Goal: Task Accomplishment & Management: Use online tool/utility

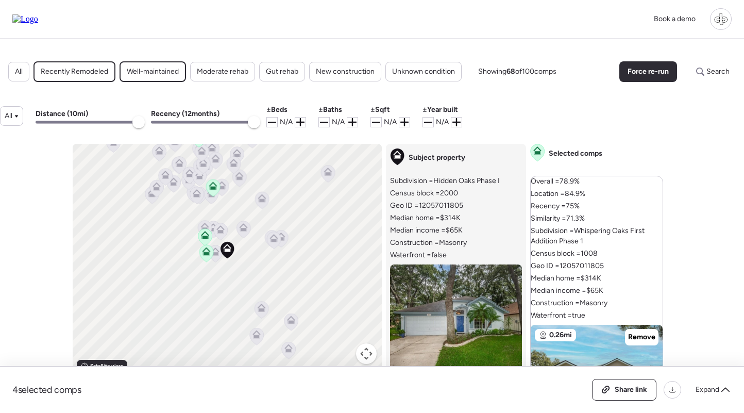
click at [218, 258] on icon at bounding box center [216, 253] width 14 height 17
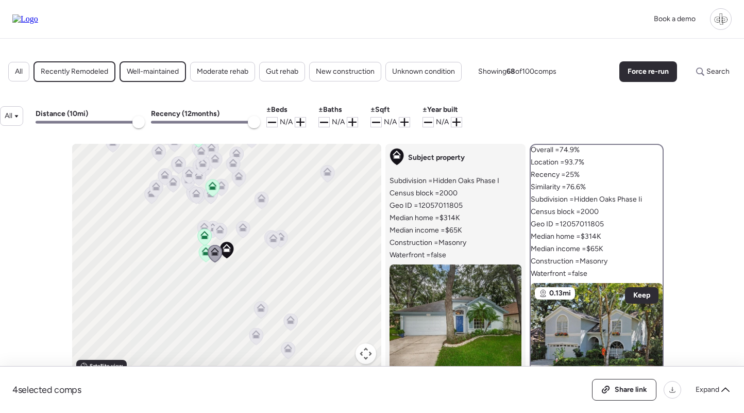
click at [203, 251] on icon at bounding box center [206, 249] width 8 height 5
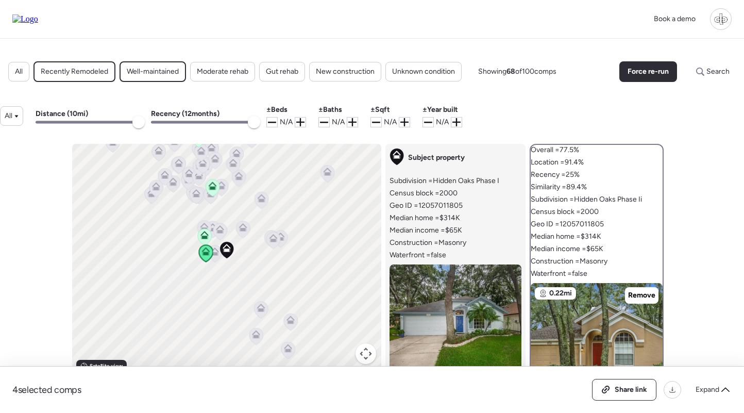
click at [246, 229] on icon at bounding box center [243, 227] width 8 height 8
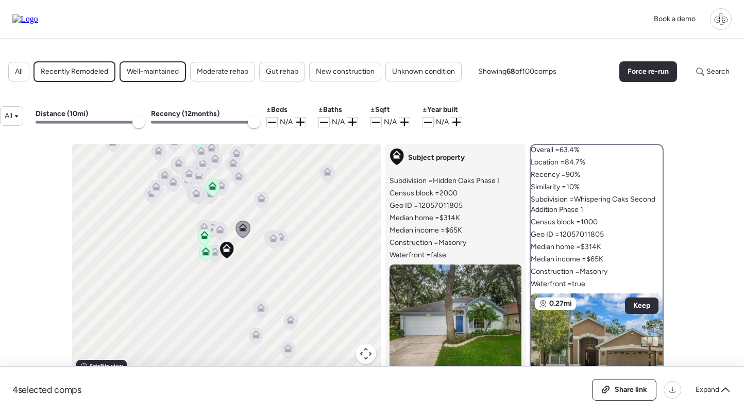
click at [198, 195] on icon at bounding box center [196, 195] width 7 height 3
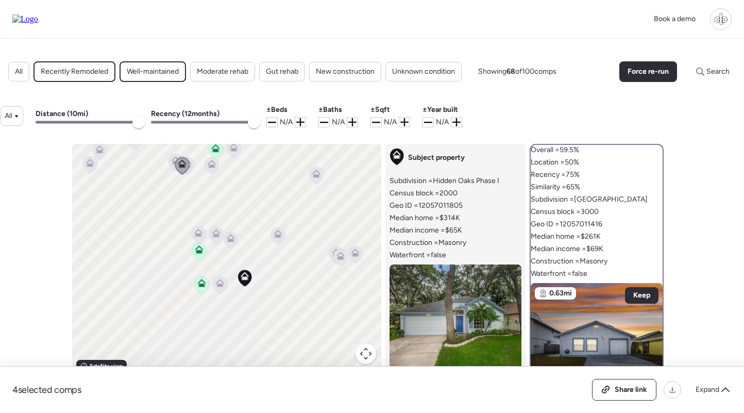
click at [233, 238] on icon at bounding box center [231, 238] width 8 height 8
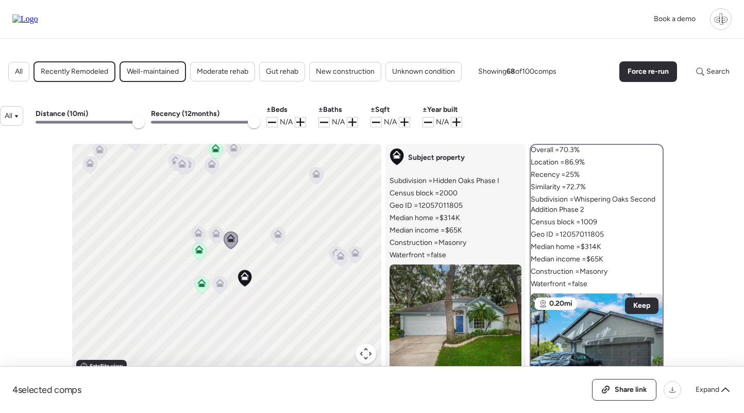
click at [280, 240] on icon at bounding box center [278, 235] width 14 height 17
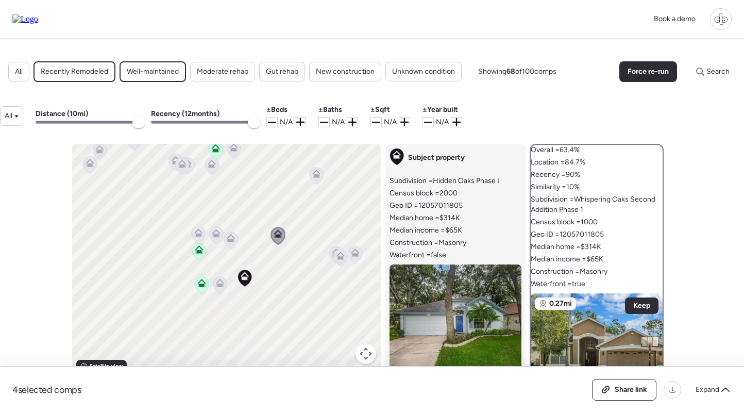
click at [222, 290] on icon at bounding box center [220, 284] width 14 height 17
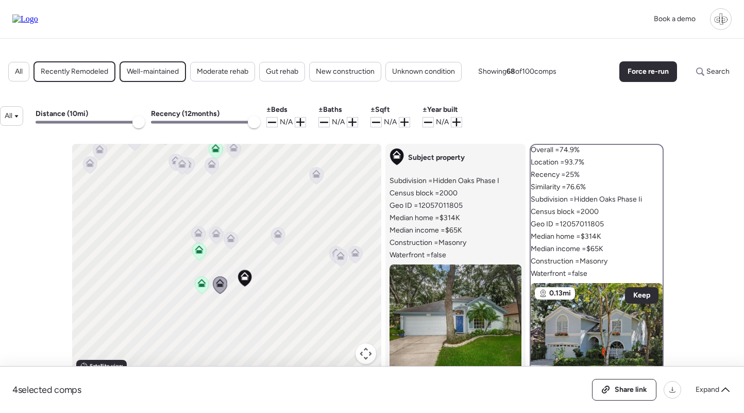
click at [275, 234] on icon at bounding box center [278, 231] width 8 height 5
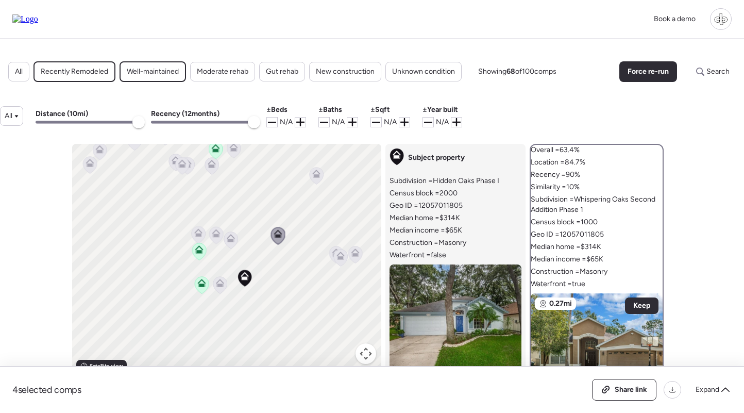
click at [232, 242] on icon at bounding box center [230, 239] width 7 height 3
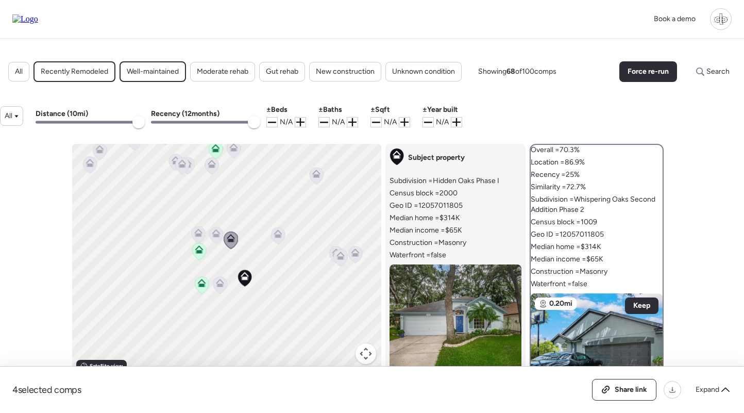
click at [217, 236] on icon at bounding box center [216, 234] width 7 height 3
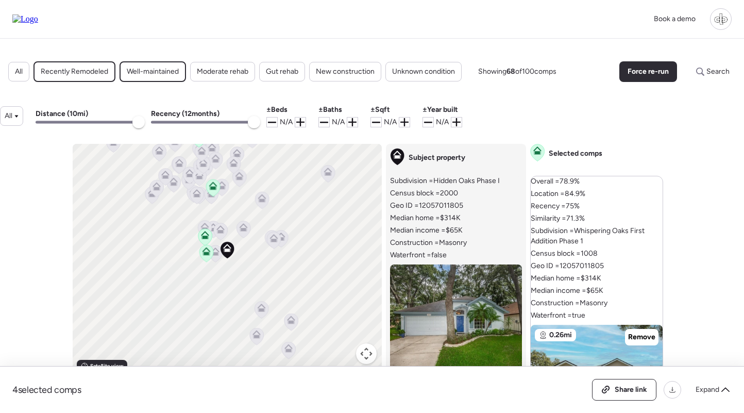
click at [207, 247] on icon at bounding box center [206, 253] width 14 height 17
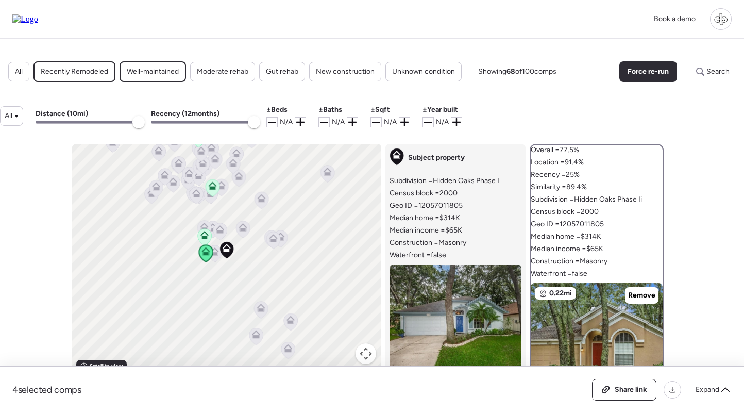
drag, startPoint x: 577, startPoint y: 199, endPoint x: 648, endPoint y: 202, distance: 71.1
click at [648, 202] on div "Overall = 77.5% Location = 91.4% Recency = 25% Similarity = 89.4% Subdivision =…" at bounding box center [596, 396] width 132 height 502
copy span "Hidden Oaks Phase Ii"
click at [214, 254] on icon at bounding box center [214, 253] width 7 height 3
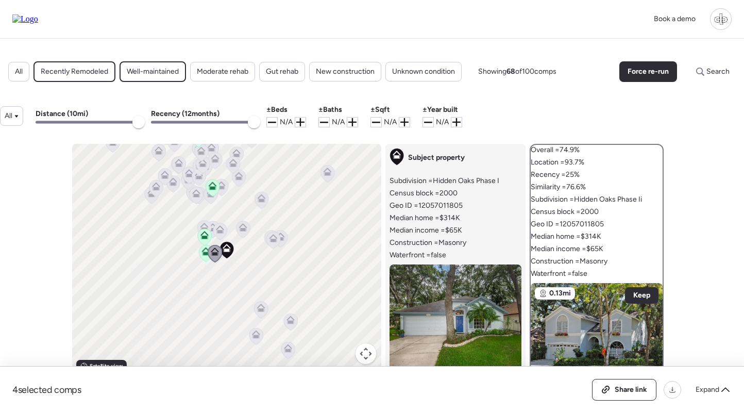
click at [221, 232] on icon at bounding box center [219, 231] width 7 height 3
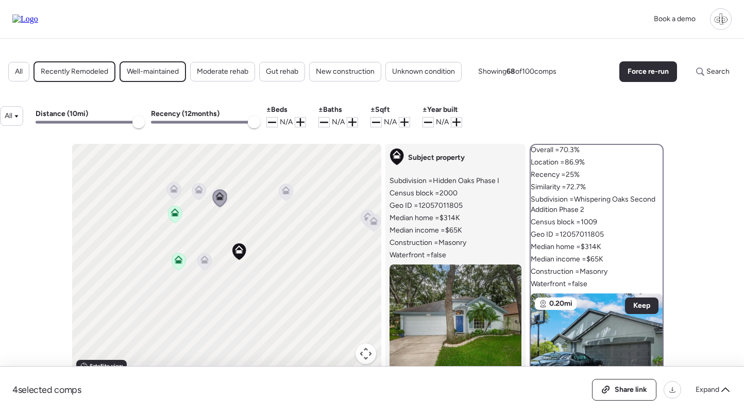
click at [174, 214] on icon at bounding box center [175, 214] width 7 height 3
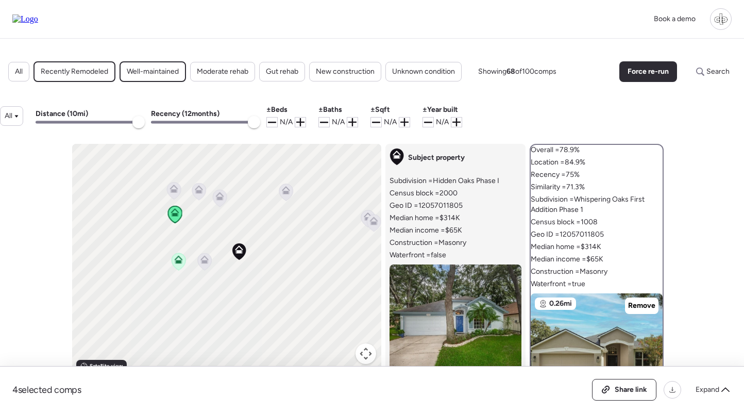
click at [173, 185] on icon at bounding box center [174, 188] width 8 height 8
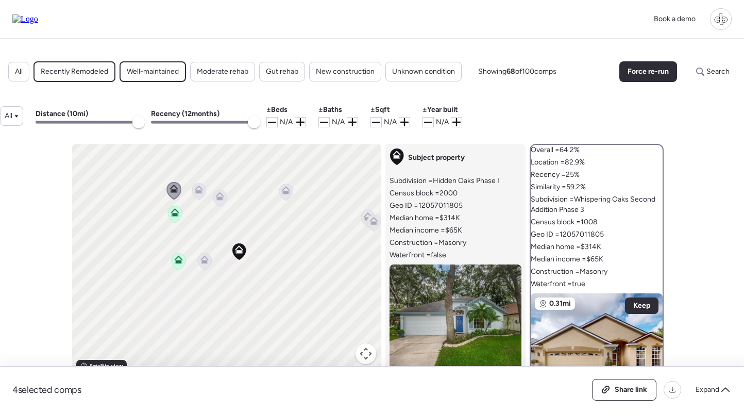
click at [174, 213] on icon at bounding box center [175, 212] width 8 height 8
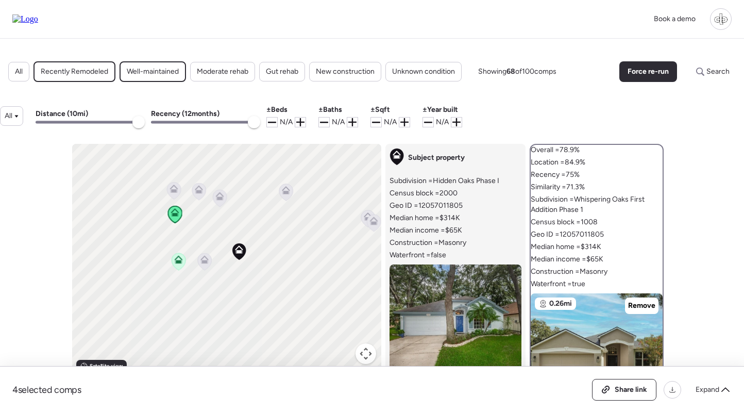
drag, startPoint x: 588, startPoint y: 210, endPoint x: 578, endPoint y: 201, distance: 13.2
click at [578, 201] on span "Subdivision = Whispering Oaks First Addition Phase 1" at bounding box center [596, 204] width 132 height 21
copy span "Whispering Oaks First Addition Phase 1"
click at [175, 190] on icon at bounding box center [173, 190] width 7 height 3
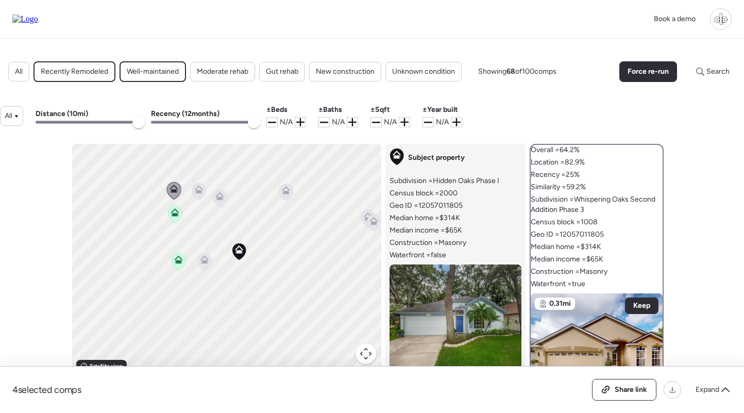
drag, startPoint x: 591, startPoint y: 209, endPoint x: 576, endPoint y: 201, distance: 16.8
click at [576, 201] on span "Subdivision = Whispering Oaks Second Addition Phase 3" at bounding box center [596, 204] width 132 height 21
copy span "Whispering Oaks Second Addition Phase 3"
click at [200, 196] on icon at bounding box center [199, 191] width 14 height 17
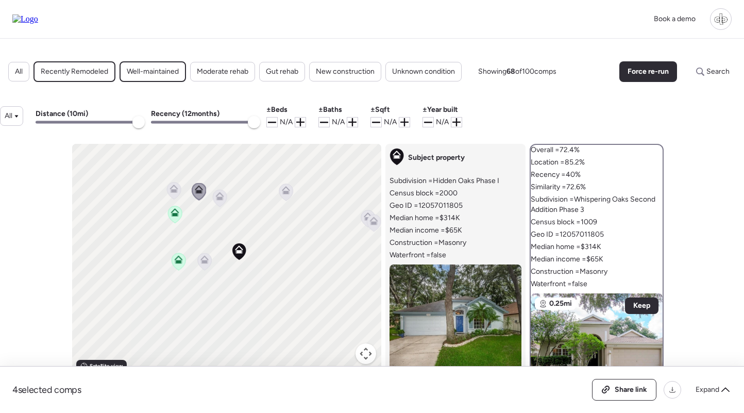
click at [222, 200] on icon at bounding box center [220, 196] width 8 height 8
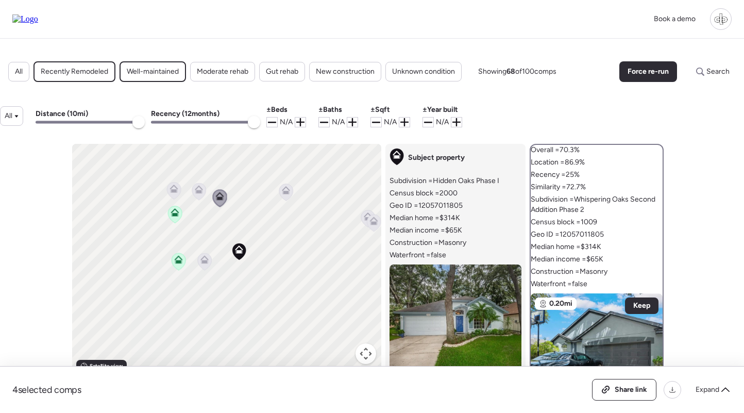
drag, startPoint x: 589, startPoint y: 207, endPoint x: 578, endPoint y: 201, distance: 11.8
click at [578, 201] on span "Subdivision = Whispering Oaks Second Addition Phase 2" at bounding box center [596, 204] width 132 height 21
copy span "Whispering Oaks Second Addition Phase 2"
click at [283, 195] on icon at bounding box center [286, 191] width 14 height 17
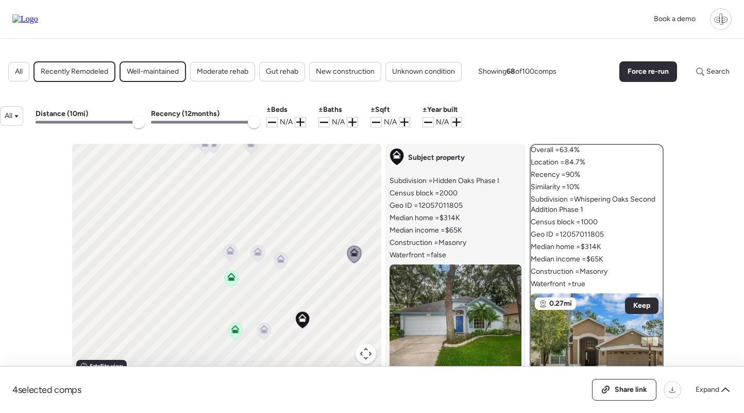
click at [279, 260] on icon at bounding box center [280, 260] width 7 height 3
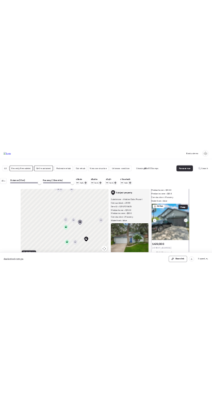
scroll to position [117, 0]
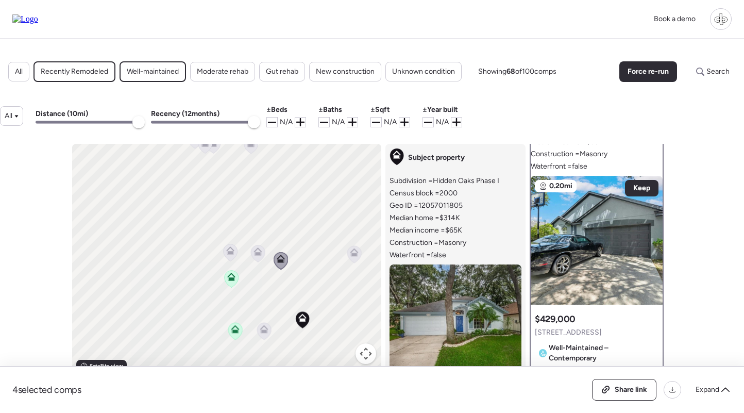
click at [587, 341] on div "Well-Maintained – Contemporary" at bounding box center [597, 352] width 124 height 27
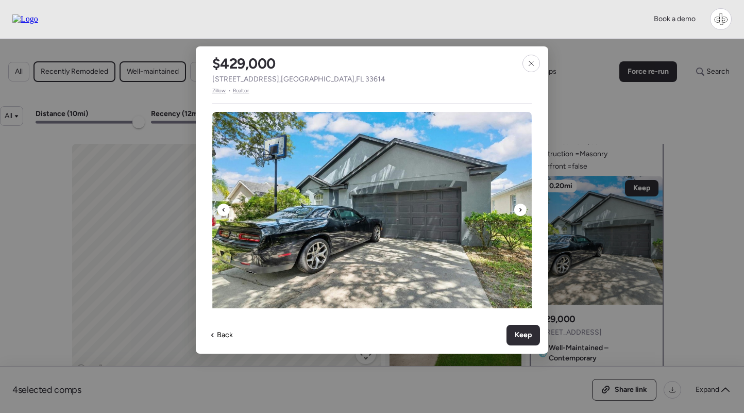
scroll to position [0, 0]
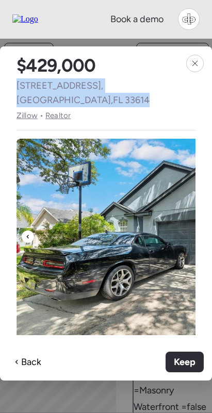
drag, startPoint x: 42, startPoint y: 97, endPoint x: 19, endPoint y: 88, distance: 25.6
click at [19, 88] on span "4705 Whispering Wind Ave , Tampa , FL 33614" at bounding box center [105, 92] width 179 height 29
copy span "4705 Whispering Wind Ave , Tampa , FL 33614"
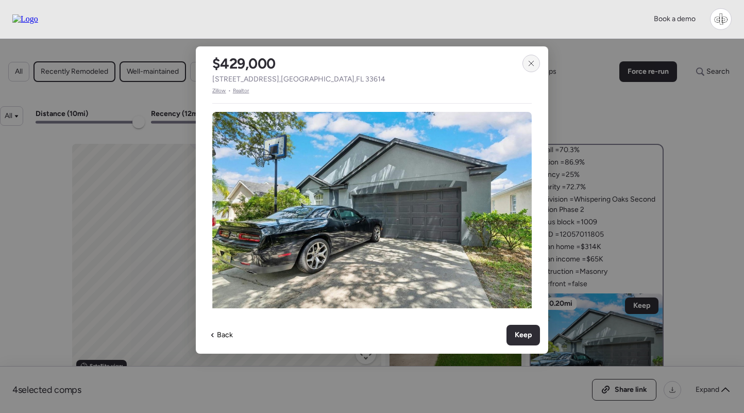
click at [526, 71] on div at bounding box center [531, 64] width 18 height 18
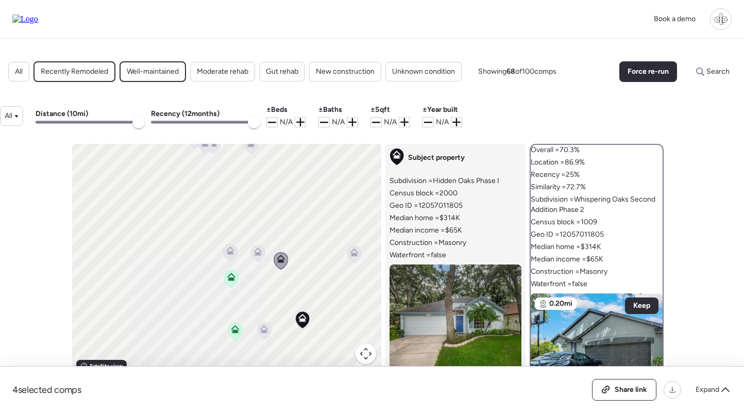
drag, startPoint x: 340, startPoint y: 270, endPoint x: 293, endPoint y: 255, distance: 49.0
click at [294, 255] on div "To navigate, press the arrow keys. To activate drag with keyboard, press Alt + …" at bounding box center [226, 260] width 309 height 232
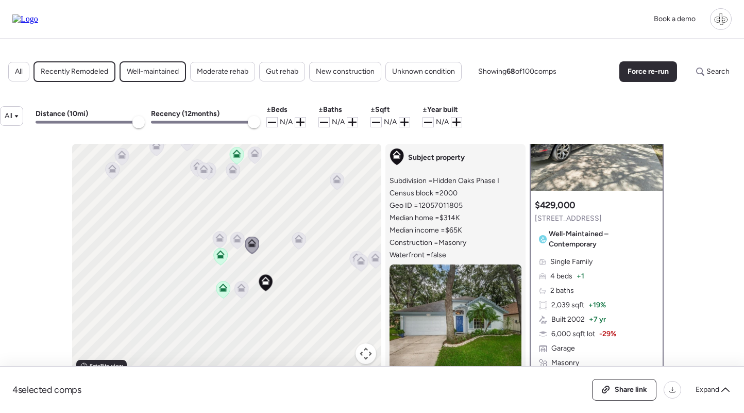
scroll to position [303, 0]
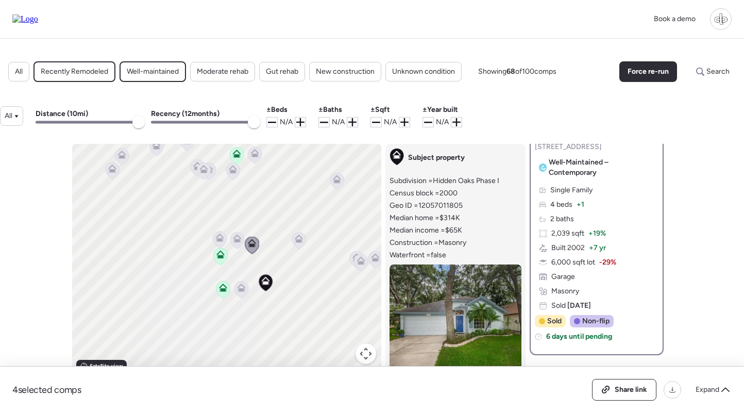
click at [238, 239] on icon at bounding box center [237, 239] width 7 height 3
click at [225, 241] on icon at bounding box center [220, 239] width 14 height 17
click at [300, 240] on icon at bounding box center [298, 240] width 7 height 3
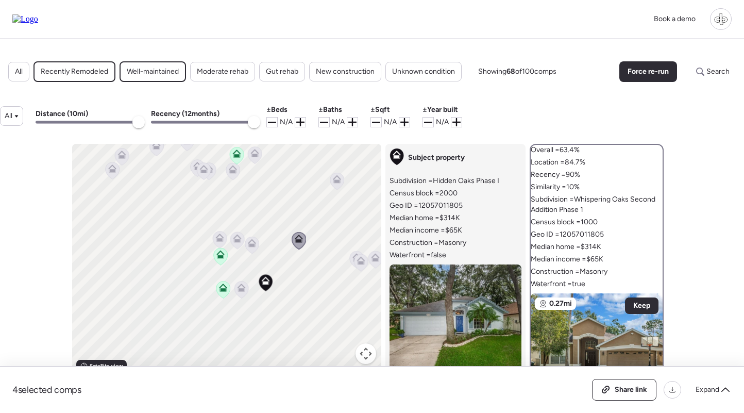
scroll to position [0, 0]
click at [218, 258] on icon at bounding box center [220, 255] width 7 height 3
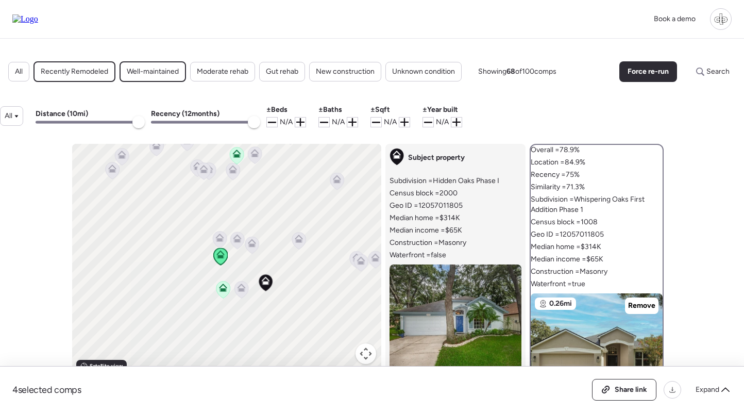
click at [243, 290] on icon at bounding box center [241, 289] width 7 height 3
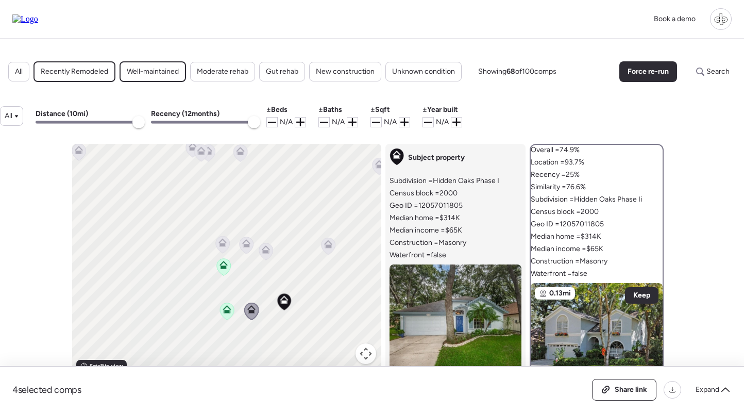
click at [243, 150] on icon at bounding box center [240, 149] width 8 height 5
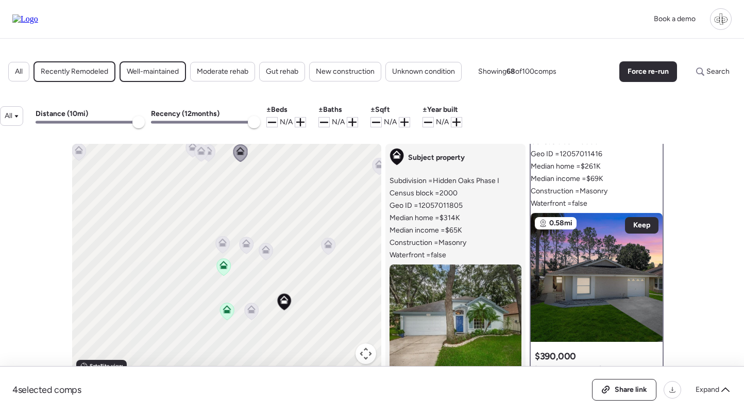
scroll to position [175, 0]
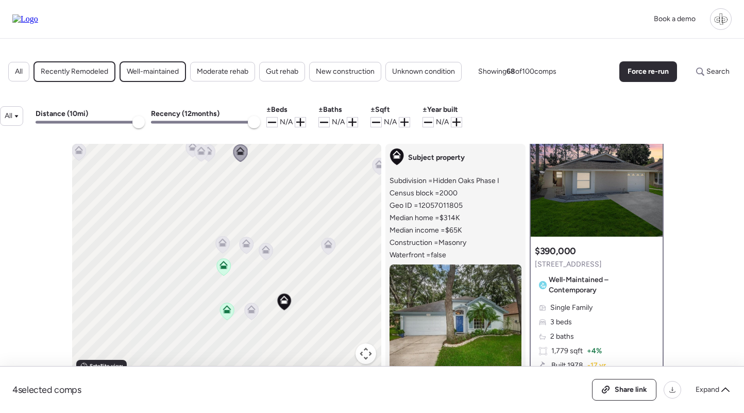
click at [621, 333] on div "Single Family 3 beds 2 baths 1,779 sqft + 4% Built 1978 -17 yr 4,080 sqft lot -…" at bounding box center [597, 365] width 124 height 126
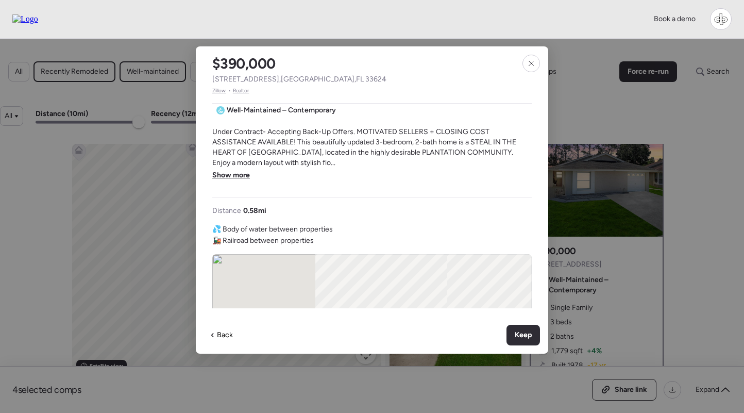
scroll to position [380, 0]
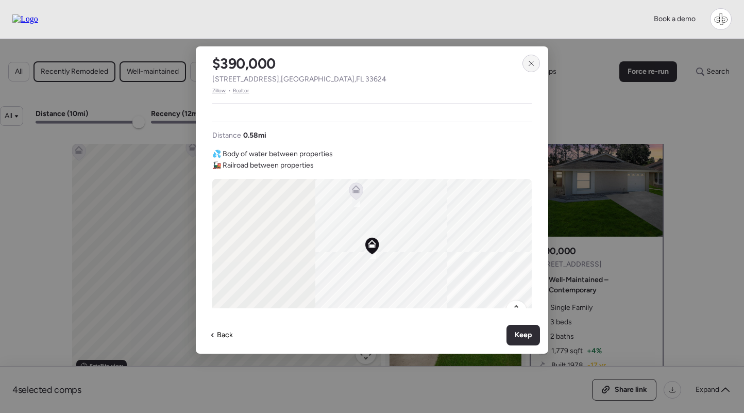
click at [535, 62] on div at bounding box center [531, 64] width 18 height 18
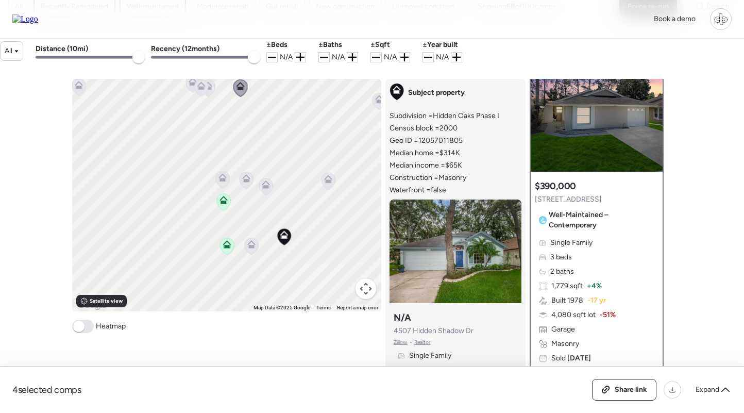
scroll to position [80, 0]
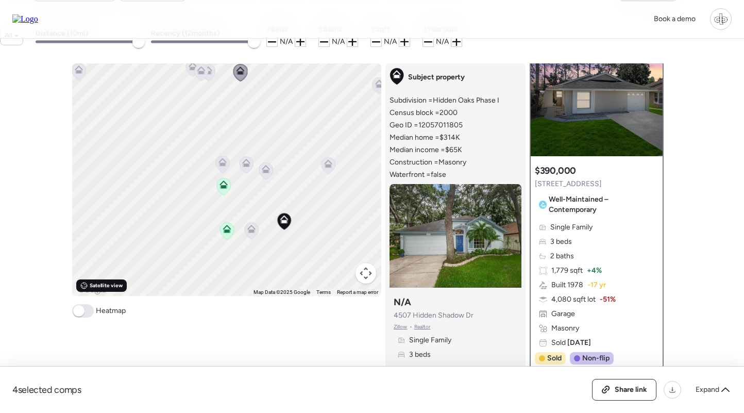
click at [113, 288] on span "Satellite view" at bounding box center [106, 285] width 33 height 8
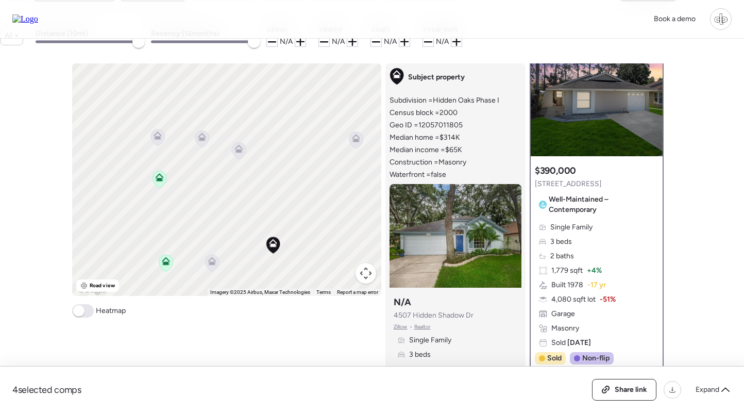
drag, startPoint x: 277, startPoint y: 205, endPoint x: 256, endPoint y: 205, distance: 20.6
click at [256, 205] on div "To navigate, press the arrow keys. To activate drag with keyboard, press Alt + …" at bounding box center [226, 179] width 309 height 232
drag, startPoint x: 256, startPoint y: 205, endPoint x: 230, endPoint y: 205, distance: 26.8
click at [230, 205] on div "To navigate, press the arrow keys. To activate drag with keyboard, press Alt + …" at bounding box center [226, 179] width 309 height 232
click at [140, 175] on icon at bounding box center [141, 171] width 14 height 17
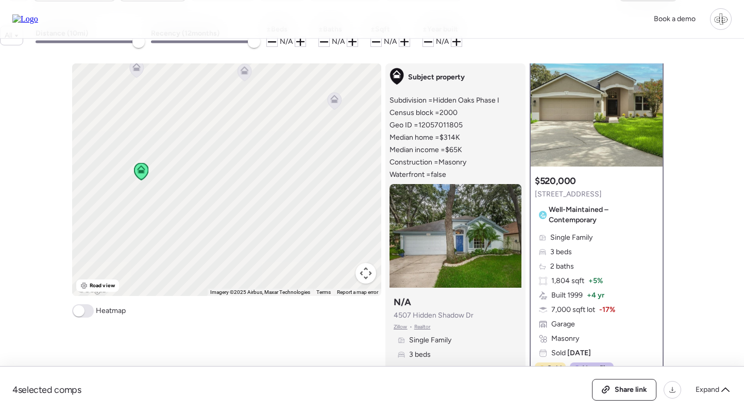
click at [585, 107] on div at bounding box center [596, 102] width 132 height 129
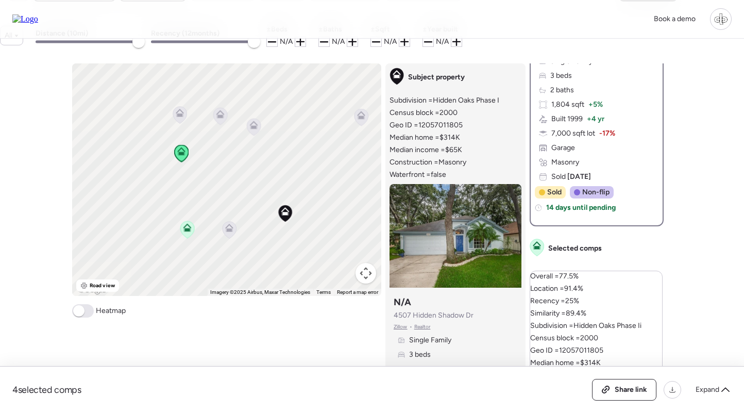
scroll to position [336, 0]
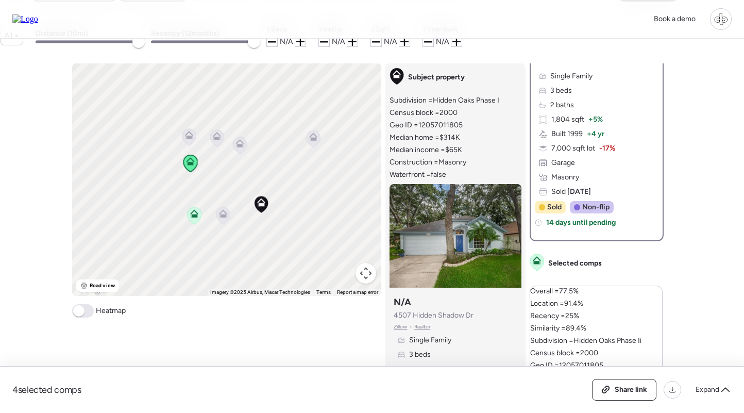
drag, startPoint x: 296, startPoint y: 178, endPoint x: 283, endPoint y: 181, distance: 13.2
click at [283, 181] on div "To navigate, press the arrow keys. To activate drag with keyboard, press Alt + …" at bounding box center [226, 179] width 309 height 232
click at [268, 225] on div "To navigate, press the arrow keys. To activate drag with keyboard, press Alt + …" at bounding box center [226, 179] width 309 height 232
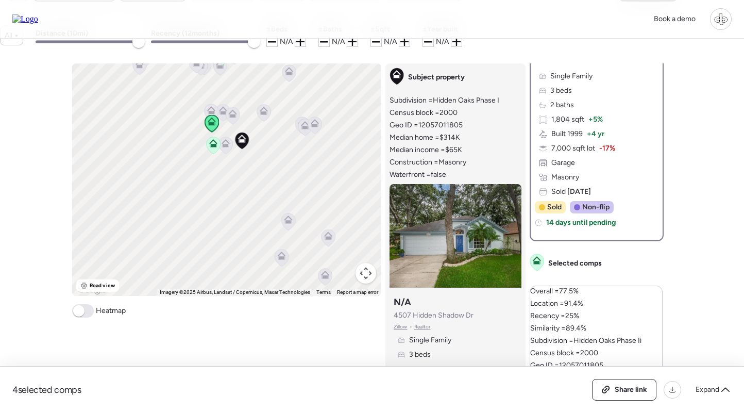
click at [217, 68] on icon at bounding box center [219, 66] width 7 height 3
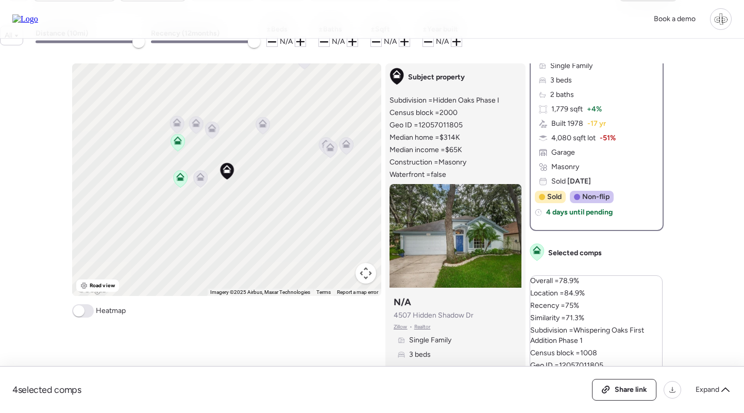
drag, startPoint x: 286, startPoint y: 121, endPoint x: 288, endPoint y: 135, distance: 15.1
click at [288, 135] on div "To navigate, press the arrow keys. To activate drag with keyboard, press Alt + …" at bounding box center [226, 179] width 309 height 232
drag, startPoint x: 288, startPoint y: 135, endPoint x: 313, endPoint y: 135, distance: 24.2
click at [313, 135] on div "To navigate, press the arrow keys. To activate drag with keyboard, press Alt + …" at bounding box center [226, 179] width 309 height 232
drag, startPoint x: 313, startPoint y: 135, endPoint x: 305, endPoint y: 135, distance: 7.7
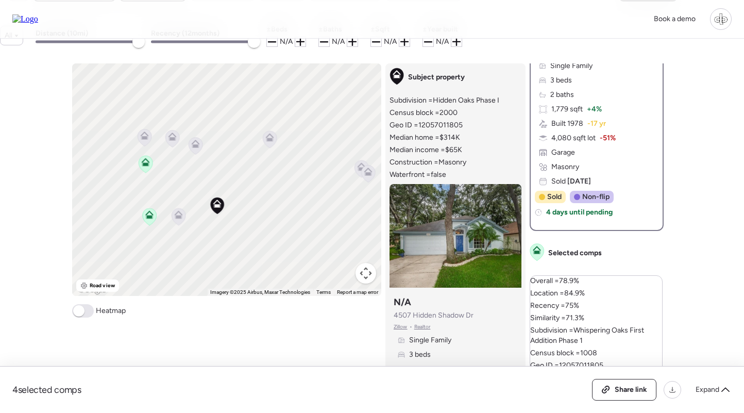
click at [305, 135] on div "To navigate, press the arrow keys. To activate drag with keyboard, press Alt + …" at bounding box center [226, 179] width 309 height 232
drag, startPoint x: 340, startPoint y: 143, endPoint x: 380, endPoint y: 143, distance: 39.7
click at [380, 143] on div "To navigate, press the arrow keys. To activate drag with keyboard, press Alt + …" at bounding box center [226, 179] width 309 height 232
drag, startPoint x: 338, startPoint y: 149, endPoint x: 332, endPoint y: 149, distance: 6.2
click at [332, 149] on div "To navigate, press the arrow keys. To activate drag with keyboard, press Alt + …" at bounding box center [226, 179] width 309 height 232
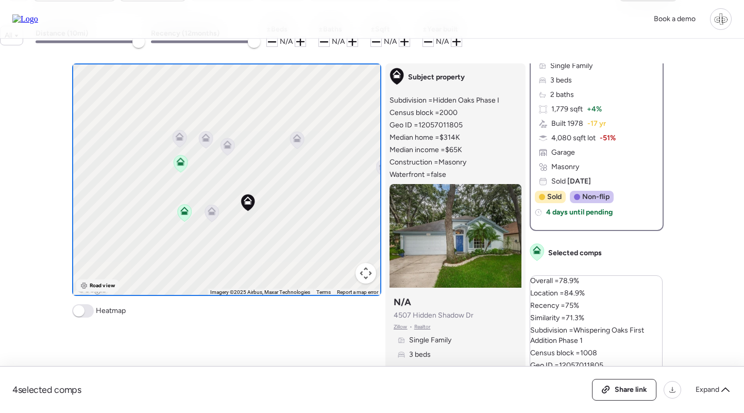
click at [100, 286] on span "Road view" at bounding box center [102, 285] width 25 height 8
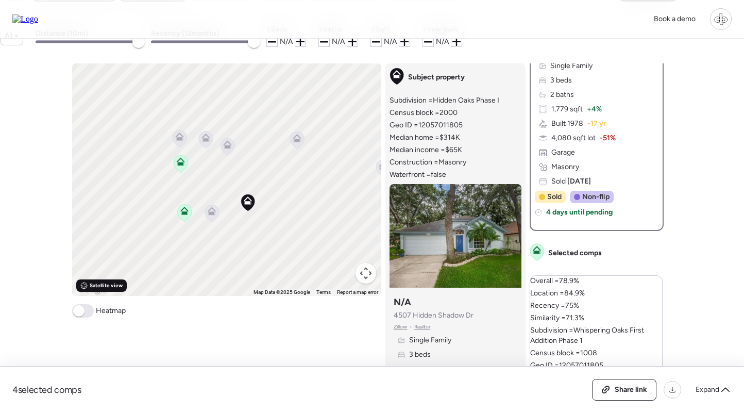
click at [101, 286] on span "Satellite view" at bounding box center [106, 285] width 33 height 8
click at [94, 292] on div "Road view" at bounding box center [97, 285] width 43 height 12
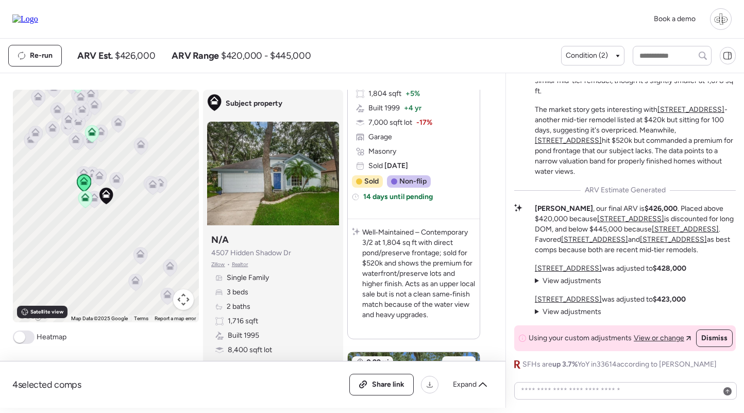
scroll to position [271, 0]
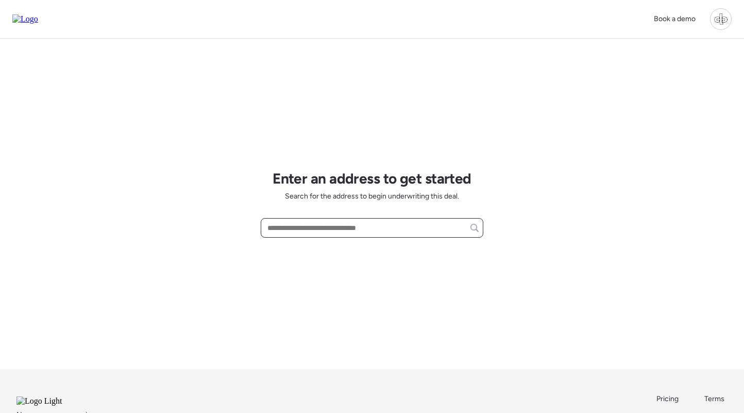
click at [316, 230] on input "text" at bounding box center [371, 227] width 213 height 14
paste input "**********"
click at [321, 248] on span "[STREET_ADDRESS]" at bounding box center [298, 247] width 67 height 10
type input "**********"
